Goal: Obtain resource: Obtain resource

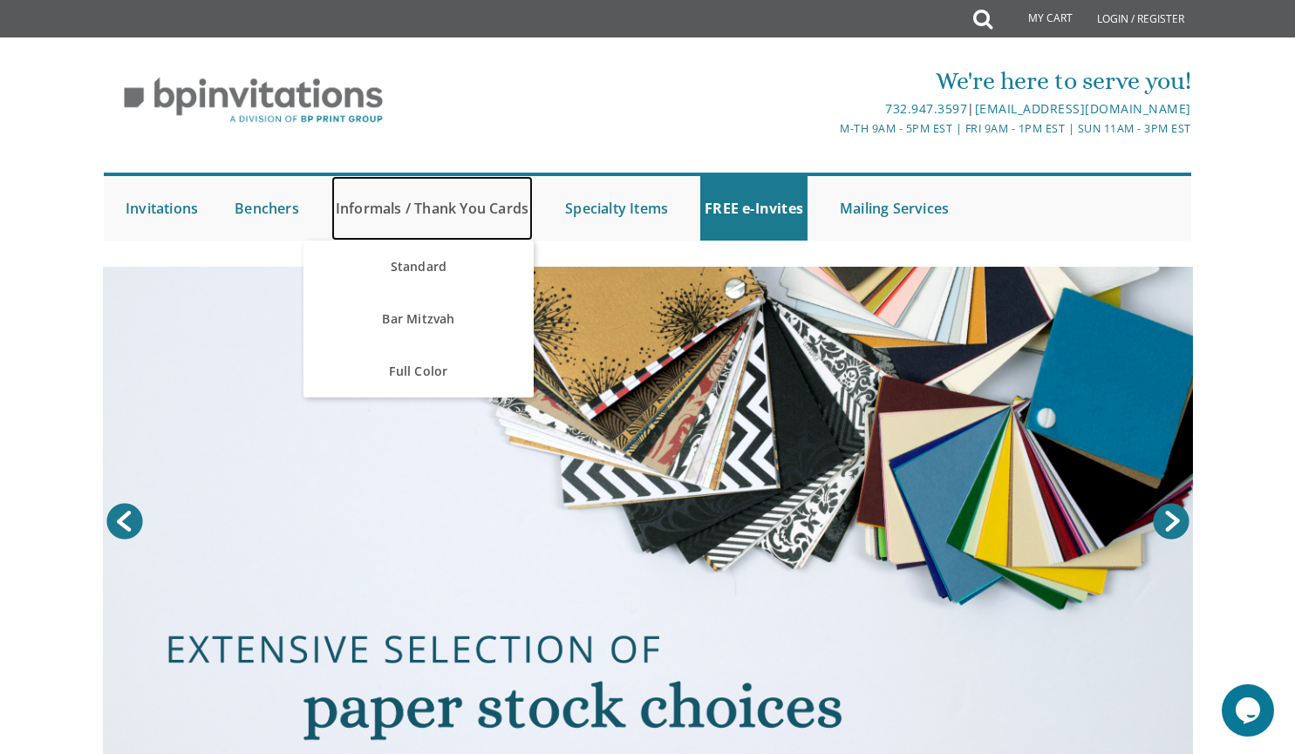
click at [506, 223] on link "Informals / Thank You Cards" at bounding box center [431, 208] width 201 height 65
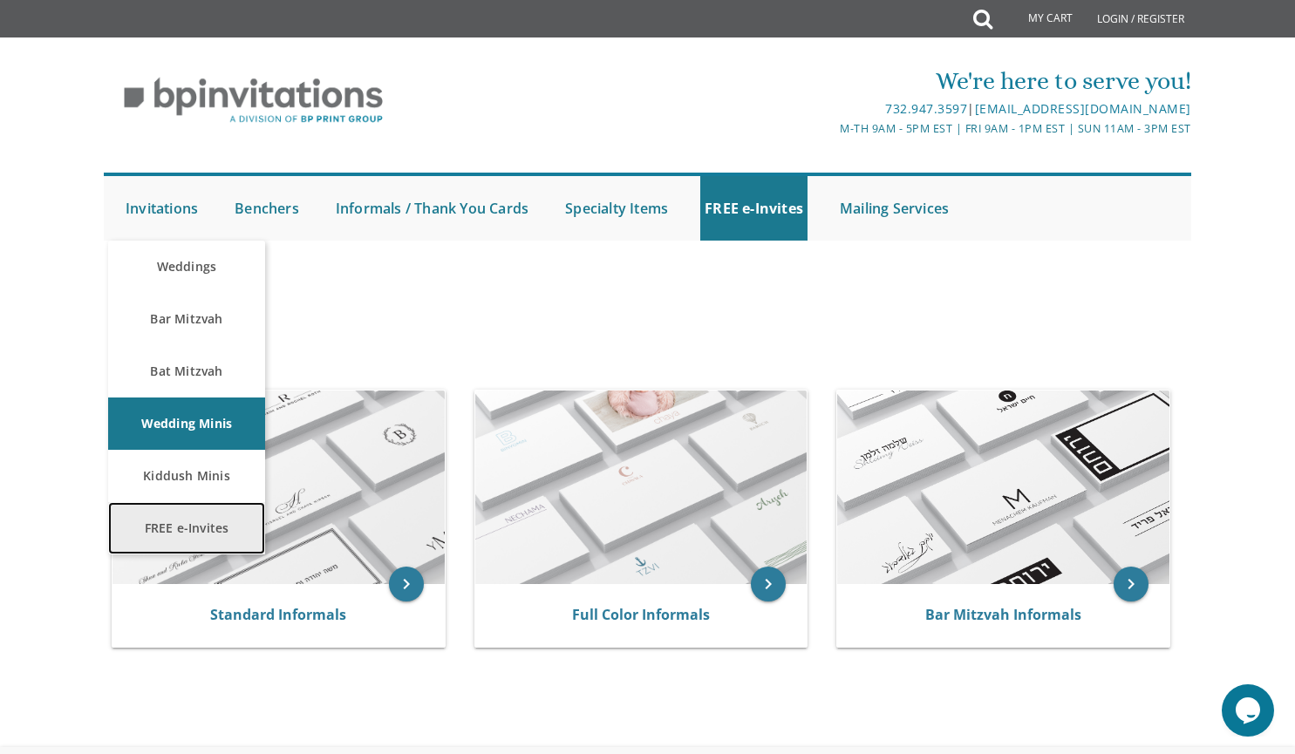
click at [234, 530] on link "FREE e-Invites" at bounding box center [186, 528] width 157 height 52
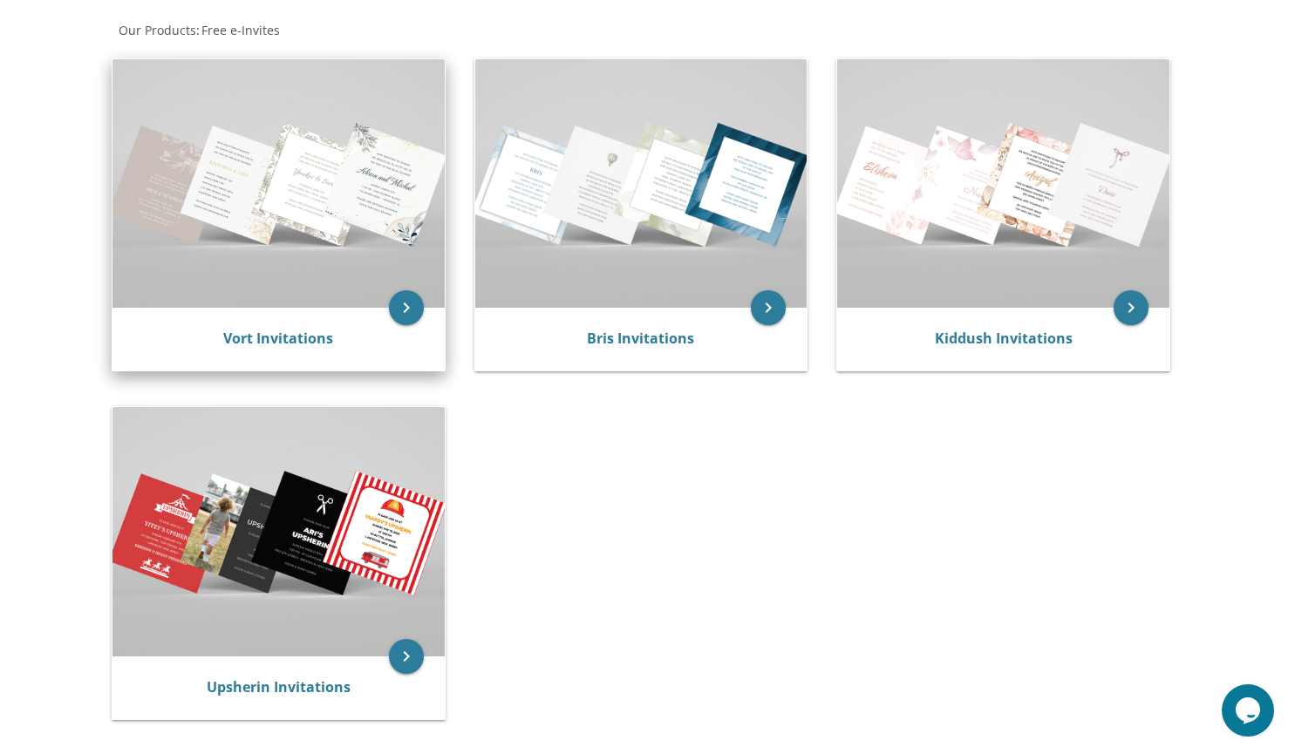
scroll to position [320, 0]
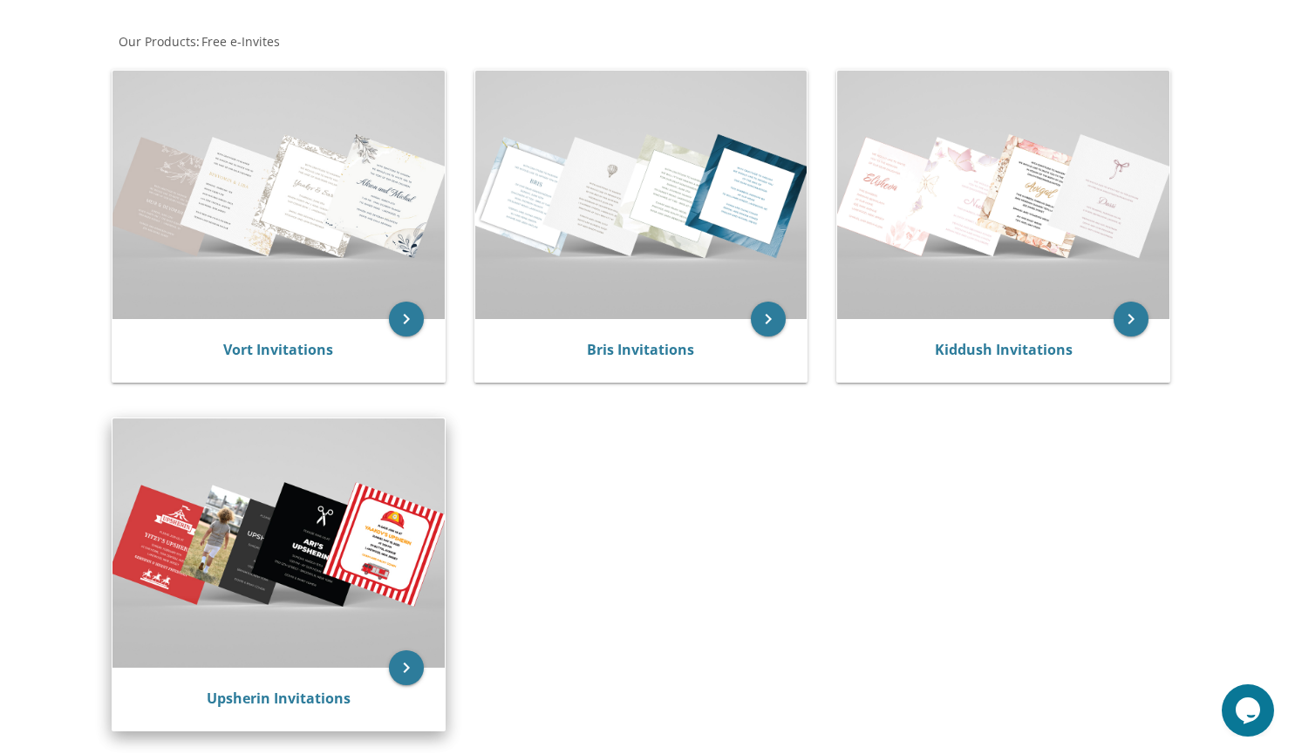
click at [245, 523] on img at bounding box center [278, 543] width 332 height 249
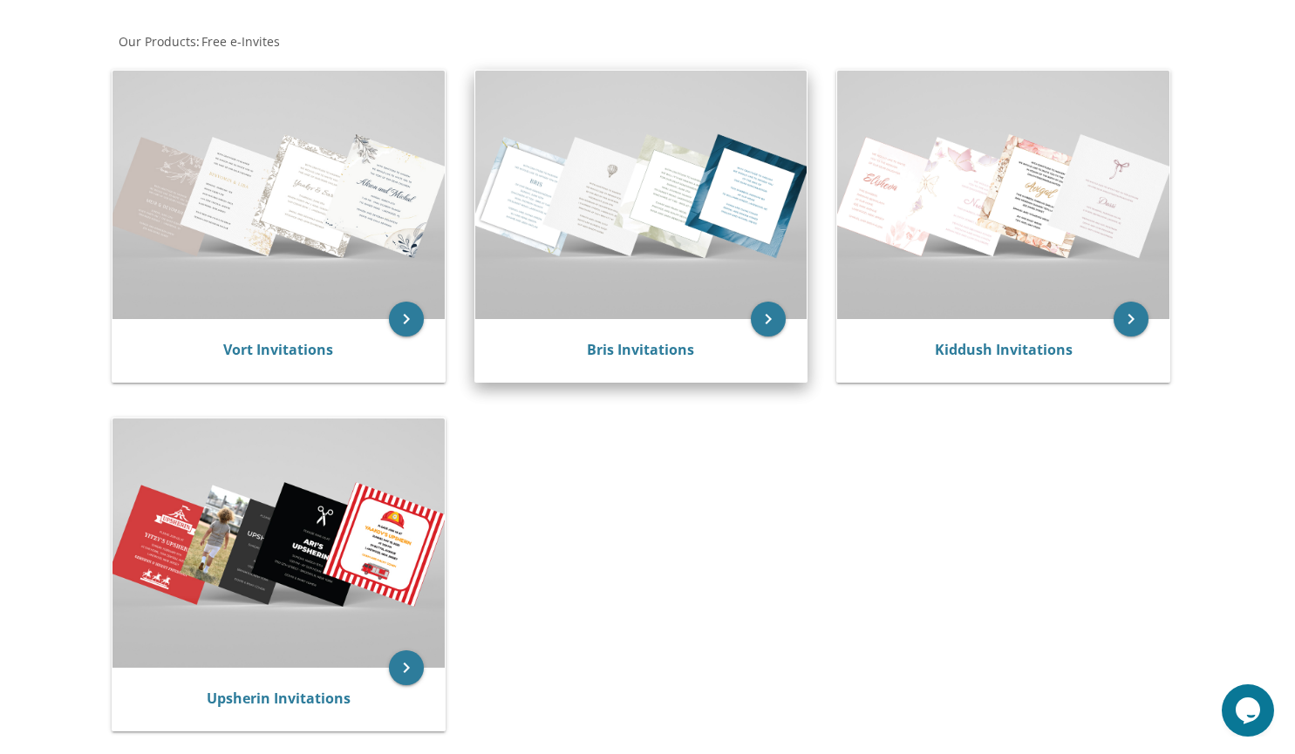
click at [644, 237] on img at bounding box center [641, 195] width 332 height 249
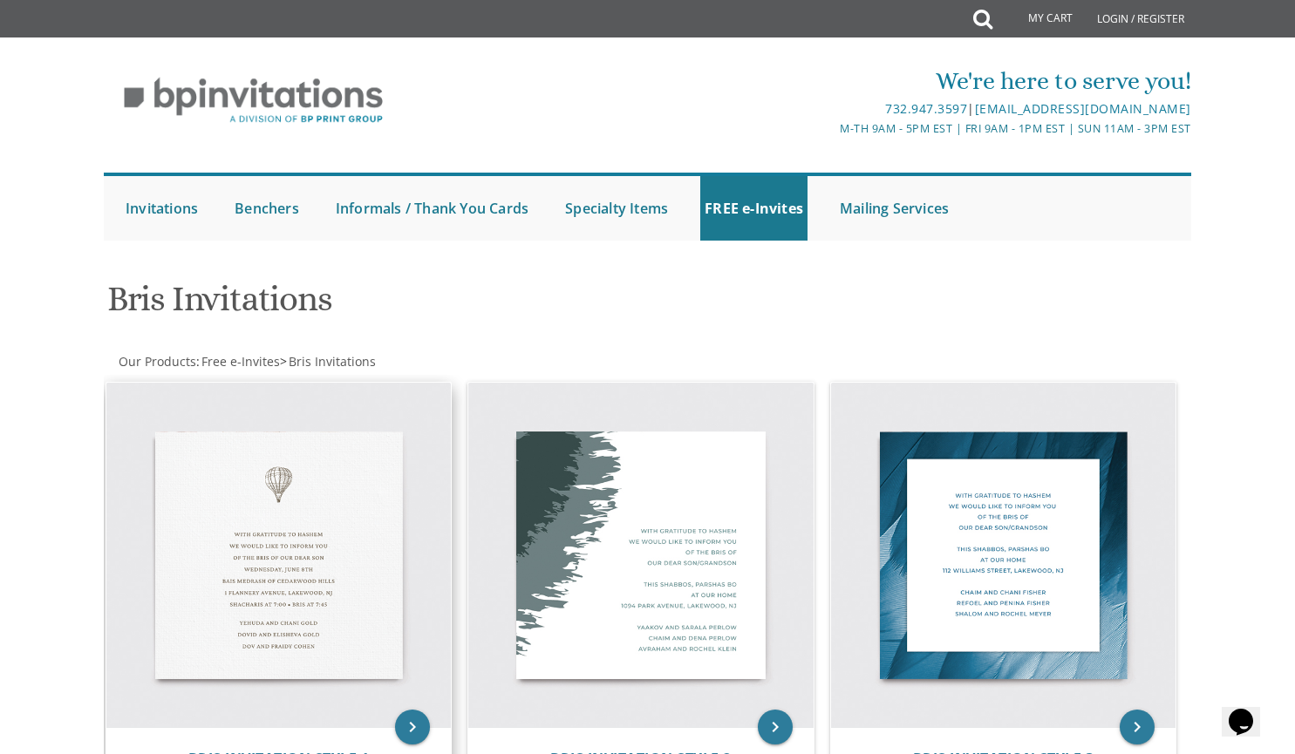
click at [270, 600] on img at bounding box center [278, 555] width 345 height 345
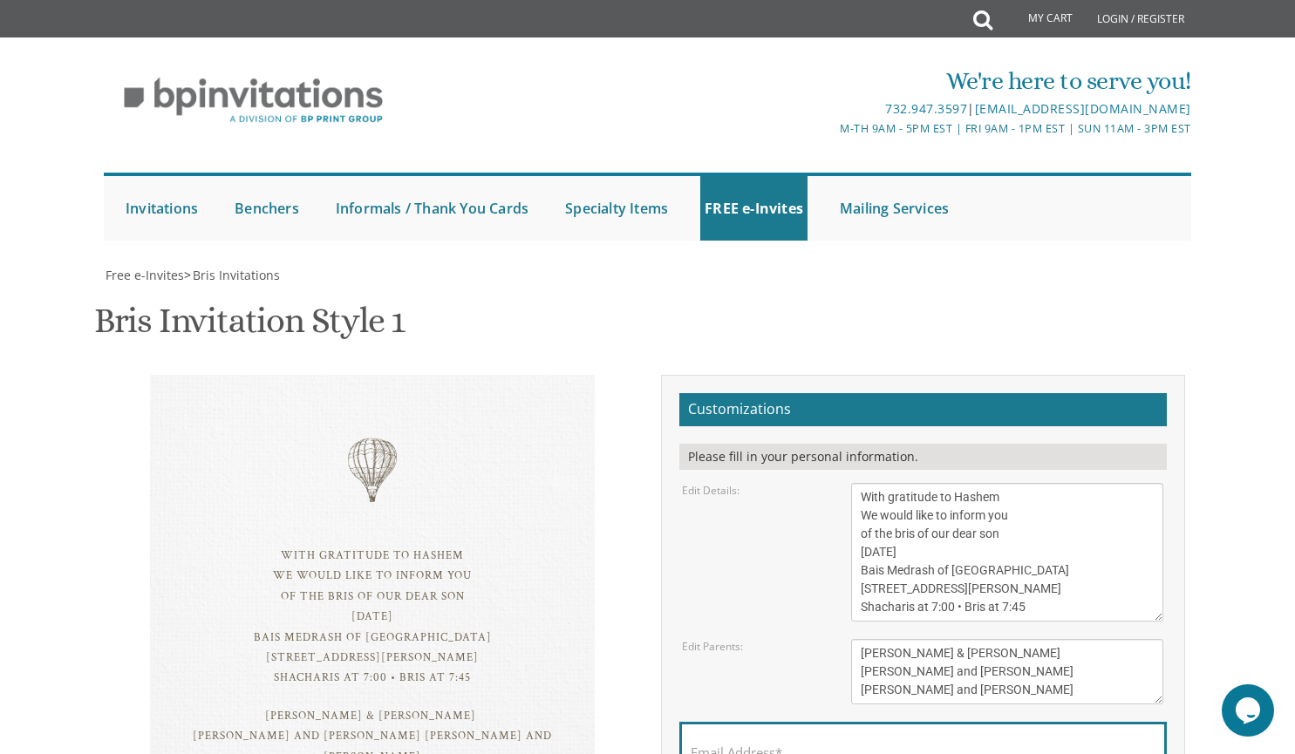
scroll to position [127, 0]
click at [976, 483] on textarea "With gratitude to Hashem We would like to inform you of the bris of our dear so…" at bounding box center [1007, 552] width 312 height 139
drag, startPoint x: 1049, startPoint y: 439, endPoint x: 937, endPoint y: 444, distance: 112.6
click at [937, 483] on textarea "With gratitude to Hashem We would like to inform you of the bris of our dear so…" at bounding box center [1007, 552] width 312 height 139
click at [957, 483] on textarea "With gratitude to Hashem We would like to inform you of the bris of our dear so…" at bounding box center [1007, 552] width 312 height 139
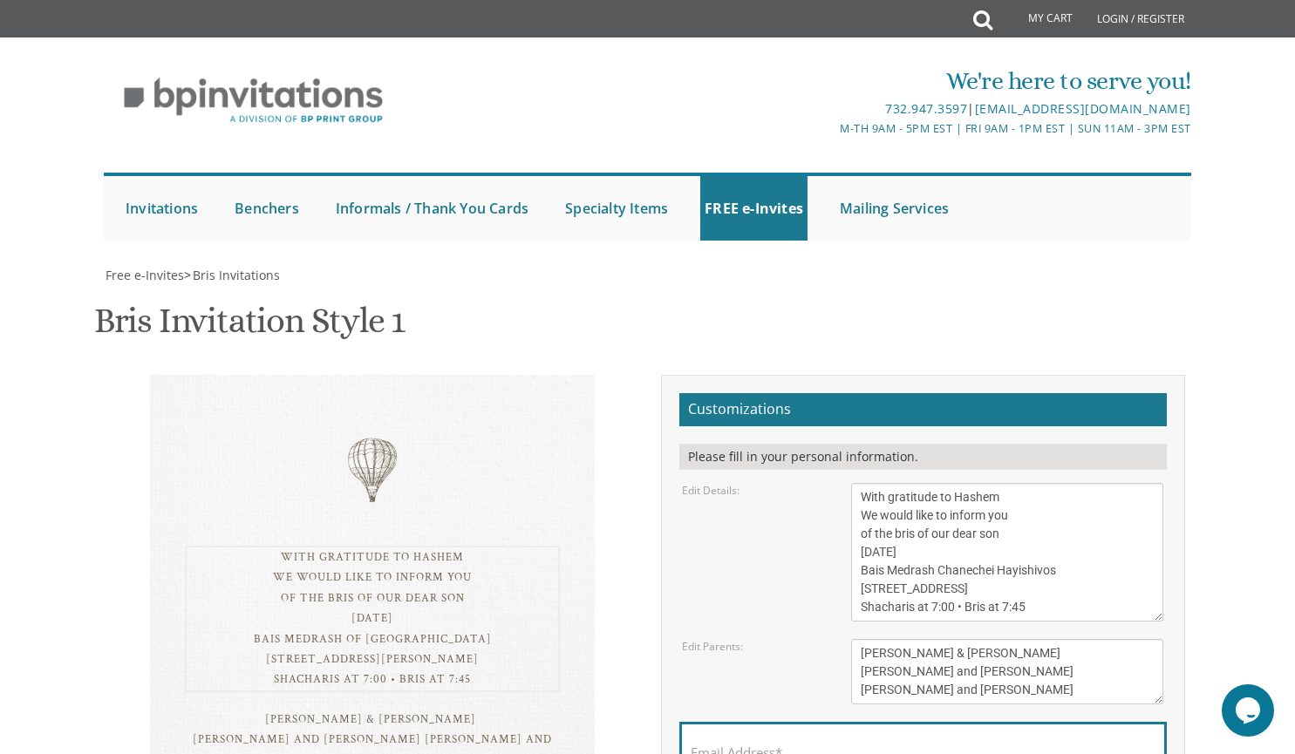
type textarea "With gratitude to Hashem We would like to inform you of the bris of our dear so…"
drag, startPoint x: 1001, startPoint y: 525, endPoint x: 862, endPoint y: 525, distance: 138.7
click at [862, 639] on textarea "Tzvi & Miriam Friedman Michoel and Chana Friedman Yisroel and Rochel David" at bounding box center [1007, 671] width 312 height 65
type textarea "Moti & Pearly Berger Michoel and Chana Friedman Yisroel and Rochel David"
click at [951, 483] on textarea "With gratitude to Hashem We would like to inform you of the bris of our dear so…" at bounding box center [1007, 552] width 312 height 139
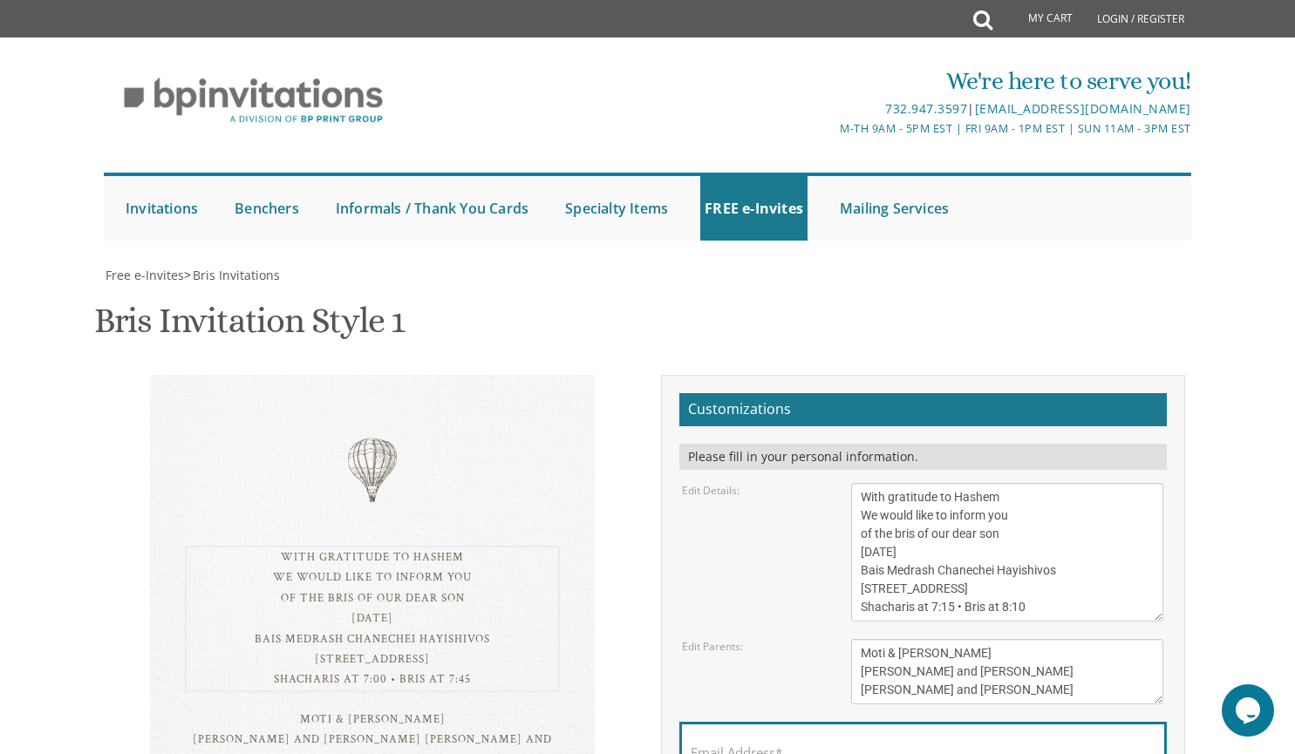
type textarea "With gratitude to Hashem We would like to inform you of the bris of our dear so…"
drag, startPoint x: 1031, startPoint y: 544, endPoint x: 848, endPoint y: 544, distance: 182.3
click at [848, 639] on div "Tzvi & Miriam Friedman Michoel and Chana Friedman Yisroel and Rochel David" at bounding box center [1007, 671] width 338 height 65
drag, startPoint x: 1003, startPoint y: 564, endPoint x: 852, endPoint y: 558, distance: 151.0
click at [852, 639] on textarea "Tzvi & Miriam Friedman Michoel and Chana Friedman Yisroel and Rochel David" at bounding box center [1007, 671] width 312 height 65
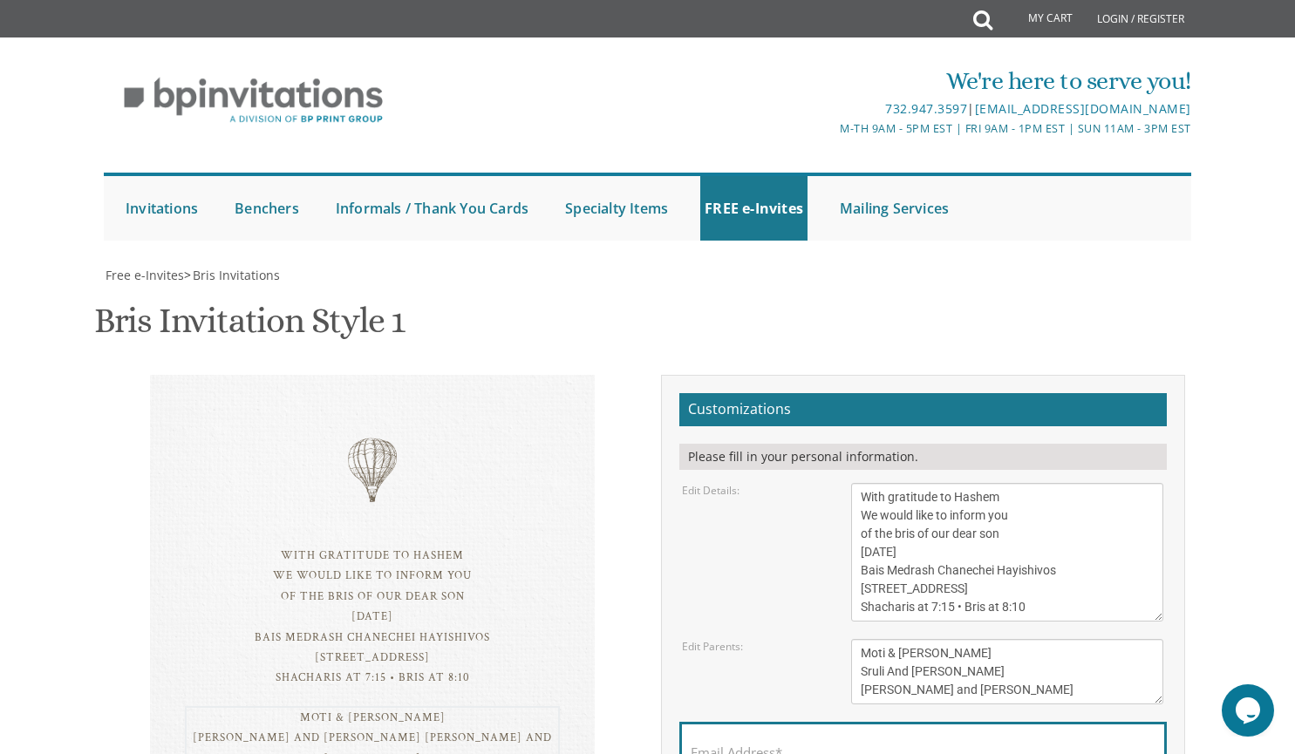
type textarea "Moti & Pearly Berger Sruli And Amy Berger Sholom Chaim and Leiba Greenwood"
click at [1072, 483] on textarea "With gratitude to Hashem We would like to inform you of the bris of our dear so…" at bounding box center [1007, 552] width 312 height 139
click at [862, 483] on textarea "With gratitude to Hashem We would like to inform you of the bris of our dear so…" at bounding box center [1007, 552] width 312 height 139
click at [911, 483] on textarea "With gratitude to Hashem We would like to inform you of the bris of our dear so…" at bounding box center [1007, 552] width 312 height 139
click at [918, 639] on textarea "Tzvi & Miriam Friedman Michoel and Chana Friedman Yisroel and Rochel David" at bounding box center [1007, 671] width 312 height 65
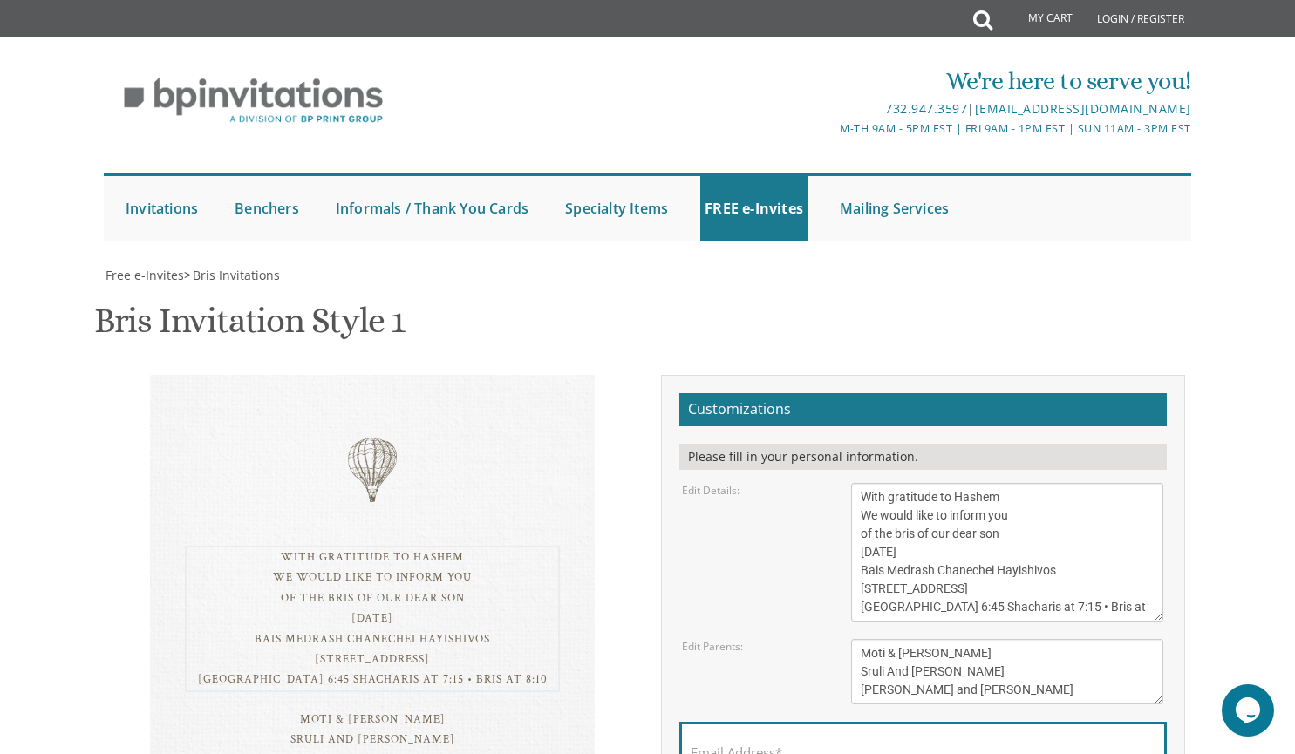
click at [908, 483] on textarea "With gratitude to Hashem We would like to inform you of the bris of our dear so…" at bounding box center [1007, 552] width 312 height 139
click at [941, 639] on textarea "Tzvi & Miriam Friedman Michoel and Chana Friedman Yisroel and Rochel David" at bounding box center [1007, 671] width 312 height 65
click at [1090, 483] on textarea "With gratitude to Hashem We would like to inform you of the bris of our dear so…" at bounding box center [1007, 552] width 312 height 139
click at [966, 483] on textarea "With gratitude to Hashem We would like to inform you of the bris of our dear so…" at bounding box center [1007, 552] width 312 height 139
click at [1016, 483] on textarea "With gratitude to Hashem We would like to inform you of the bris of our dear so…" at bounding box center [1007, 552] width 312 height 139
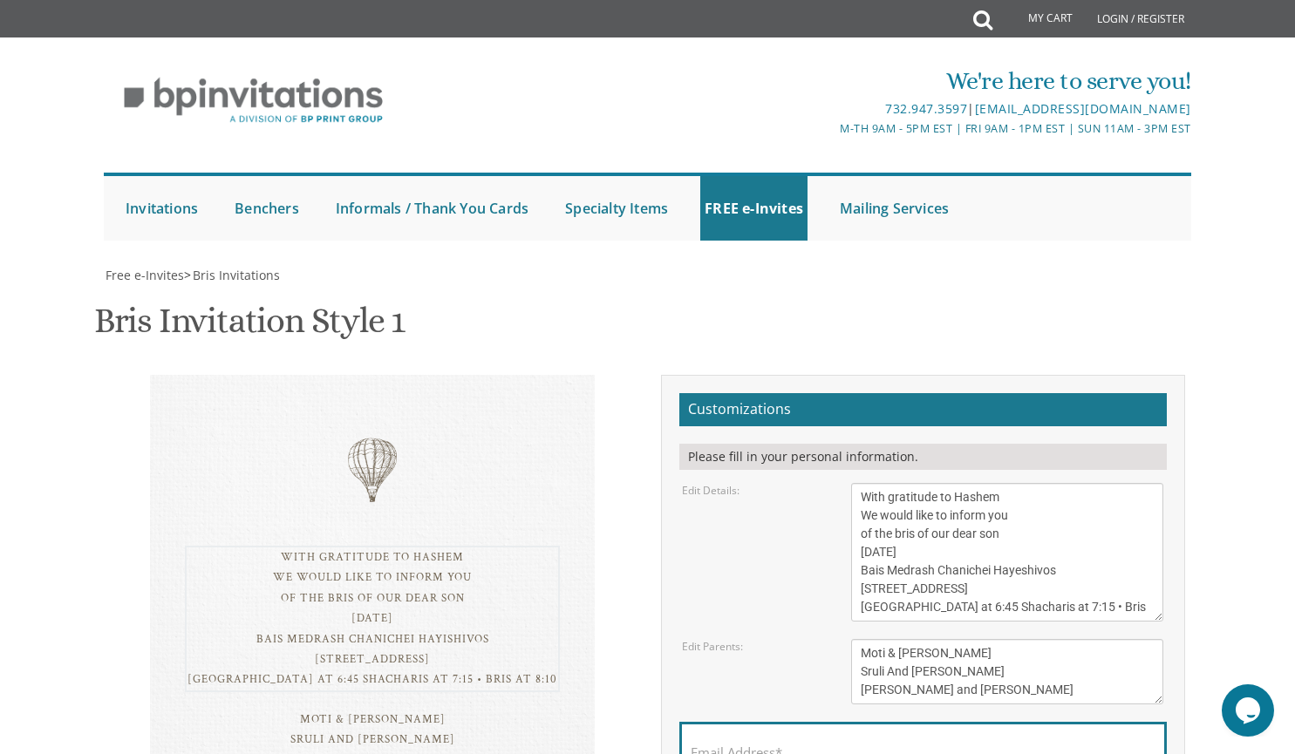
click at [1120, 483] on textarea "With gratitude to Hashem We would like to inform you of the bris of our dear so…" at bounding box center [1007, 552] width 312 height 139
click at [1082, 639] on textarea "Tzvi & Miriam Friedman Michoel and Chana Friedman Yisroel and Rochel David" at bounding box center [1007, 671] width 312 height 65
click at [921, 483] on textarea "With gratitude to Hashem We would like to inform you of the bris of our dear so…" at bounding box center [1007, 552] width 312 height 139
click at [1003, 483] on textarea "With gratitude to Hashem We would like to inform you of the bris of our dear so…" at bounding box center [1007, 552] width 312 height 139
click at [1042, 639] on textarea "Tzvi & Miriam Friedman Michoel and Chana Friedman Yisroel and Rochel David" at bounding box center [1007, 671] width 312 height 65
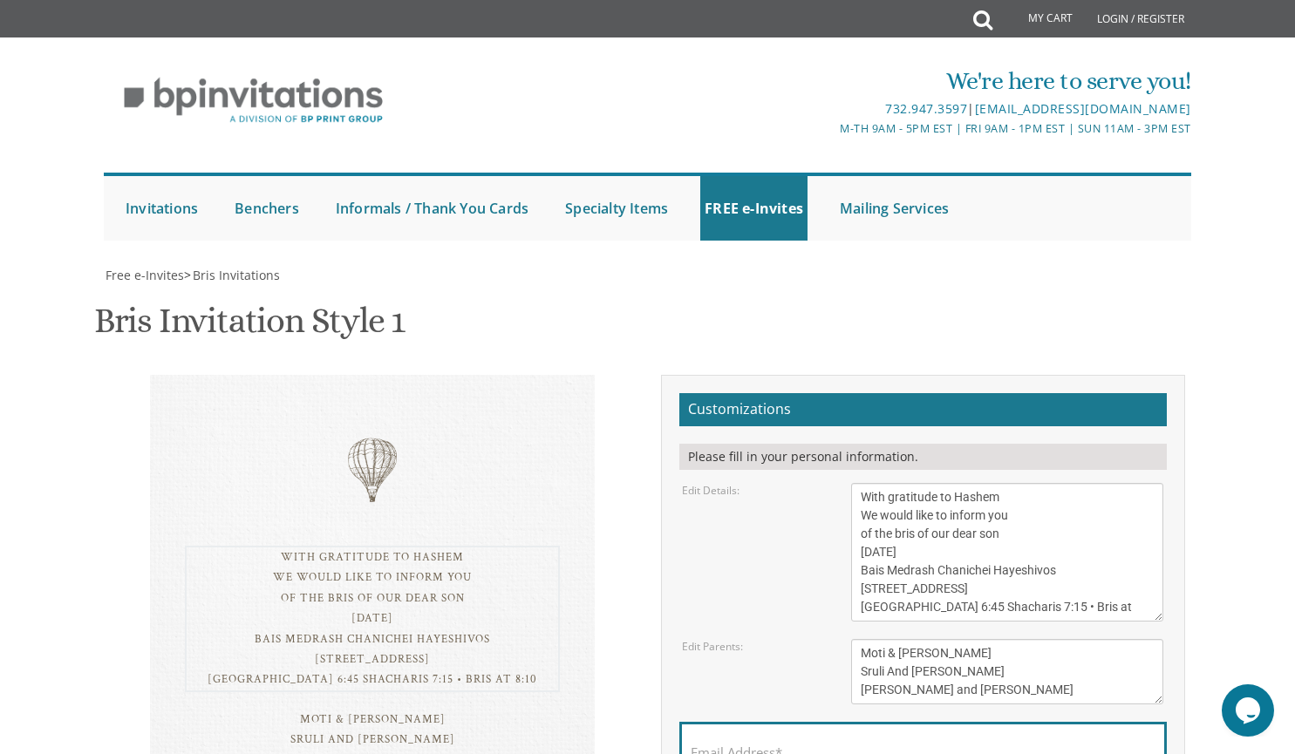
click at [1060, 483] on textarea "With gratitude to Hashem We would like to inform you of the bris of our dear so…" at bounding box center [1007, 552] width 312 height 139
click at [1087, 639] on textarea "Tzvi & Miriam Friedman Michoel and Chana Friedman Yisroel and Rochel David" at bounding box center [1007, 671] width 312 height 65
click at [1017, 483] on textarea "With gratitude to Hashem We would like to inform you of the bris of our dear so…" at bounding box center [1007, 552] width 312 height 139
click at [932, 483] on textarea "With gratitude to Hashem We would like to inform you of the bris of our dear so…" at bounding box center [1007, 552] width 312 height 139
paste textarea "•"
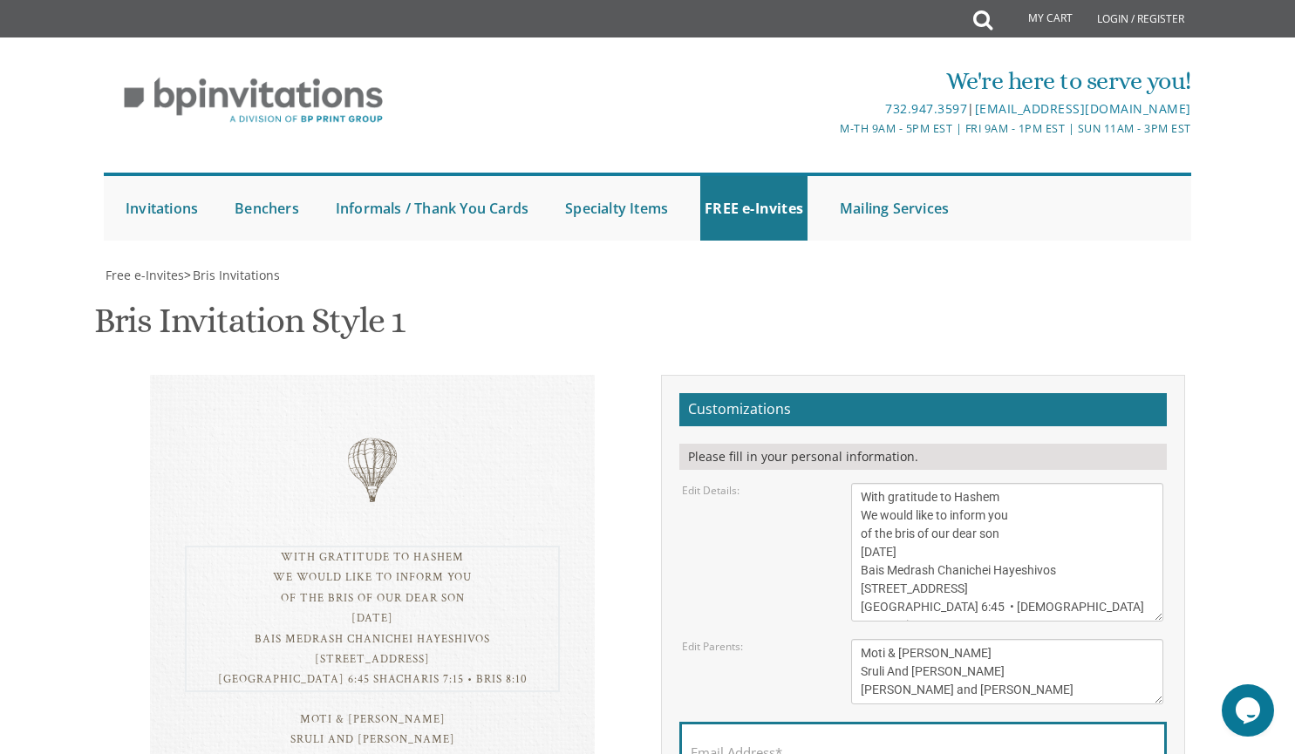
click at [937, 483] on textarea "With gratitude to Hashem We would like to inform you of the bris of our dear so…" at bounding box center [1007, 552] width 312 height 139
type textarea "With gratitude to Hashem We would like to inform you of the bris of our dear so…"
click at [1080, 639] on textarea "Tzvi & Miriam Friedman Michoel and Chana Friedman Yisroel and Rochel David" at bounding box center [1007, 671] width 312 height 65
drag, startPoint x: 1062, startPoint y: 563, endPoint x: 860, endPoint y: 541, distance: 203.6
click at [860, 639] on textarea "Tzvi & Miriam Friedman Michoel and Chana Friedman Yisroel and Rochel David" at bounding box center [1007, 671] width 312 height 65
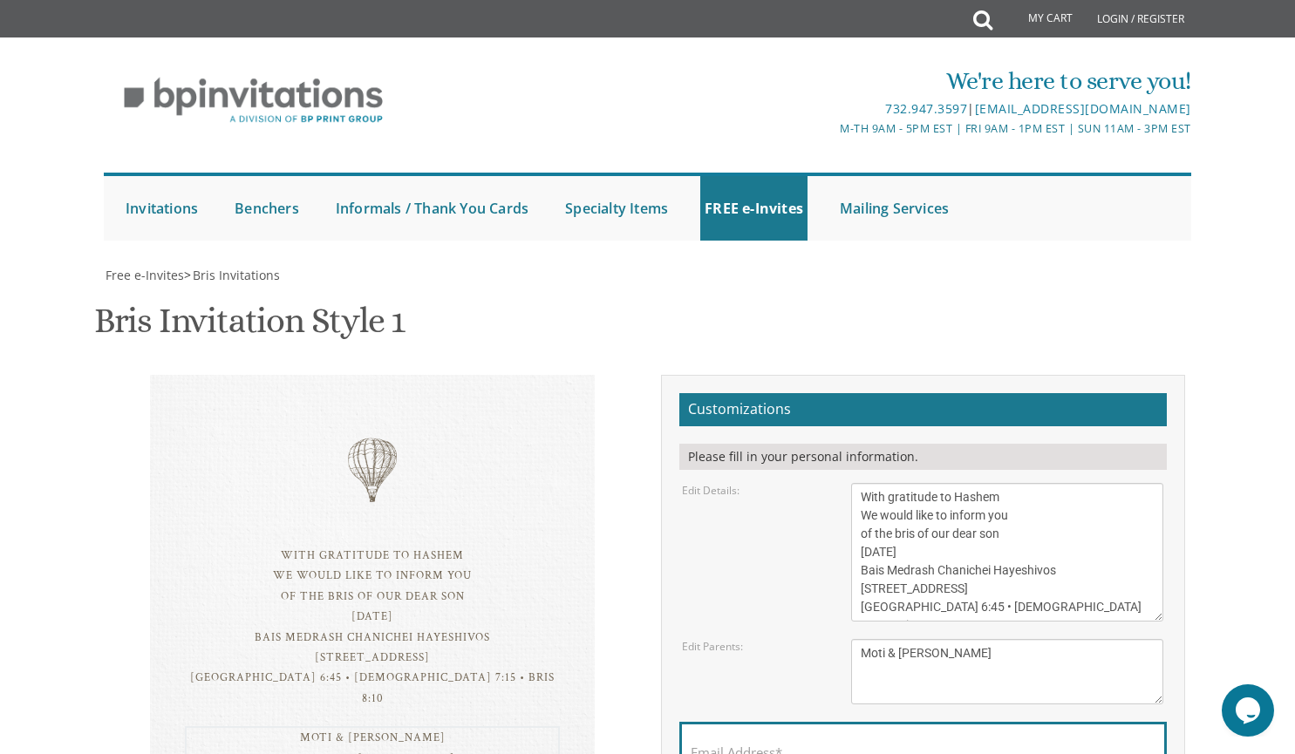
type textarea "Moti & Pearly Berger"
click at [985, 483] on textarea "With gratitude to Hashem We would like to inform you of the bris of our dear so…" at bounding box center [1007, 552] width 312 height 139
click at [1000, 289] on div "Bris Invitation Style 1 SKU: bris1" at bounding box center [647, 323] width 1107 height 69
drag, startPoint x: 787, startPoint y: 620, endPoint x: 756, endPoint y: 630, distance: 32.3
drag, startPoint x: 756, startPoint y: 630, endPoint x: 710, endPoint y: 611, distance: 50.0
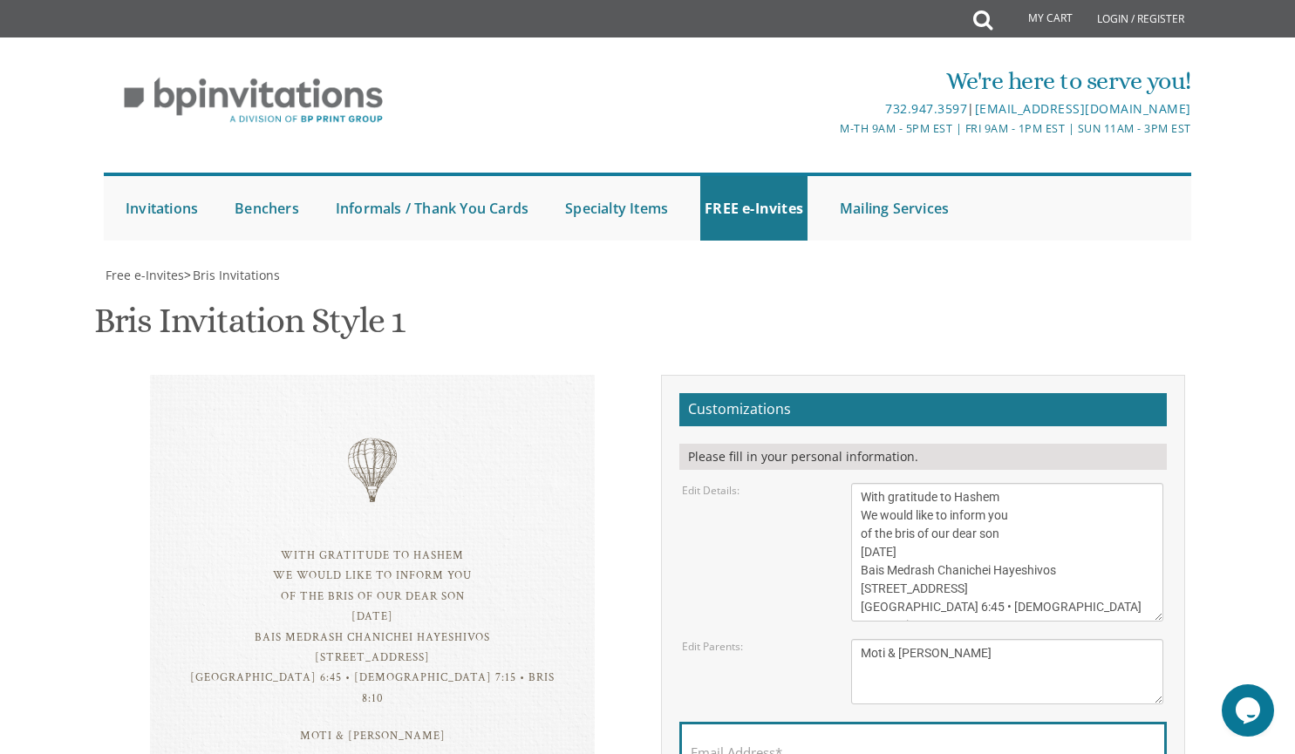
click at [710, 722] on div "Email Address*" at bounding box center [922, 757] width 487 height 70
drag, startPoint x: 710, startPoint y: 611, endPoint x: 703, endPoint y: 644, distance: 33.0
click at [705, 722] on div "Email Address*" at bounding box center [922, 757] width 487 height 70
click at [800, 752] on input "Email Address*" at bounding box center [923, 763] width 465 height 22
type input "pearl.berger1@gmail.com"
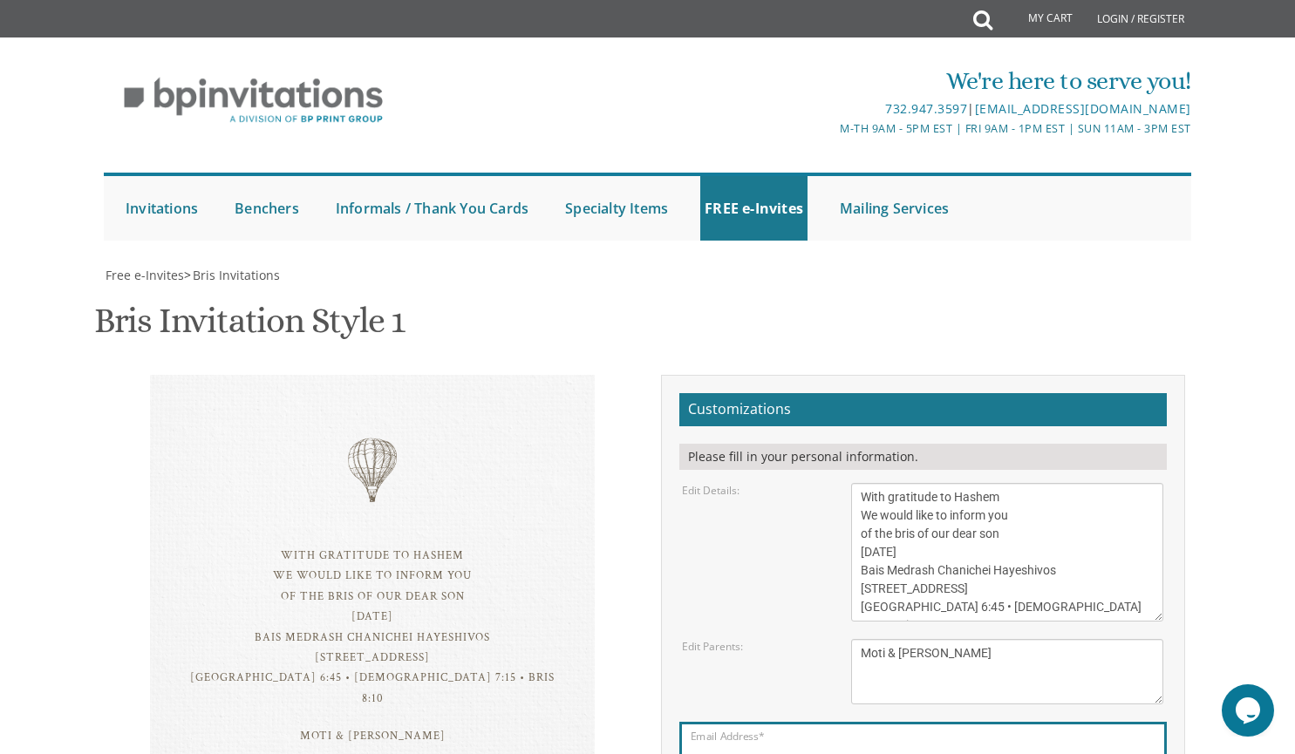
click at [1128, 674] on form "Customizations Please fill in your personal information. Edit Details: Edit Par…" at bounding box center [922, 626] width 487 height 466
click at [903, 752] on input "pearl.berger1@gmail.com" at bounding box center [923, 763] width 465 height 22
